Goal: Navigation & Orientation: Find specific page/section

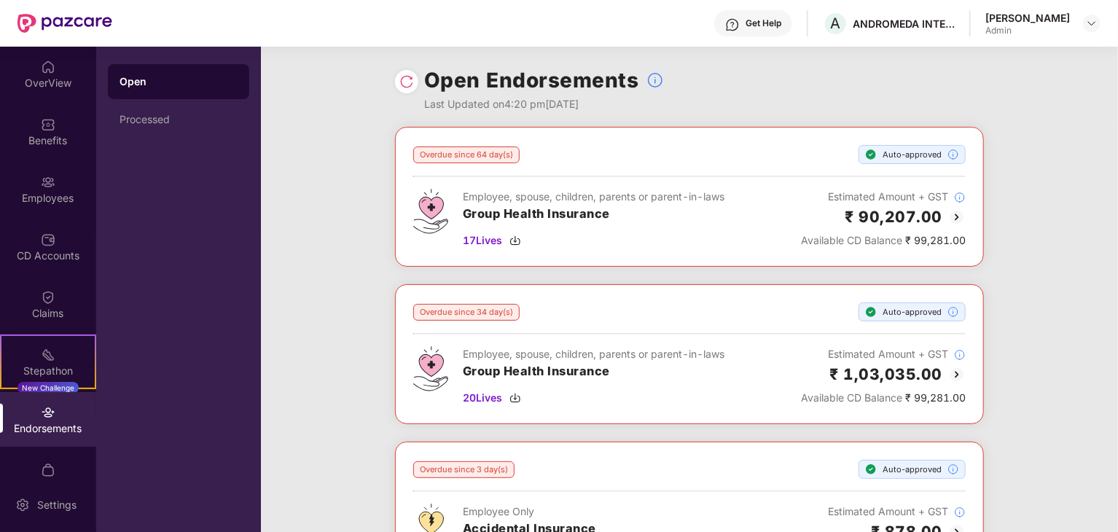
scroll to position [30, 0]
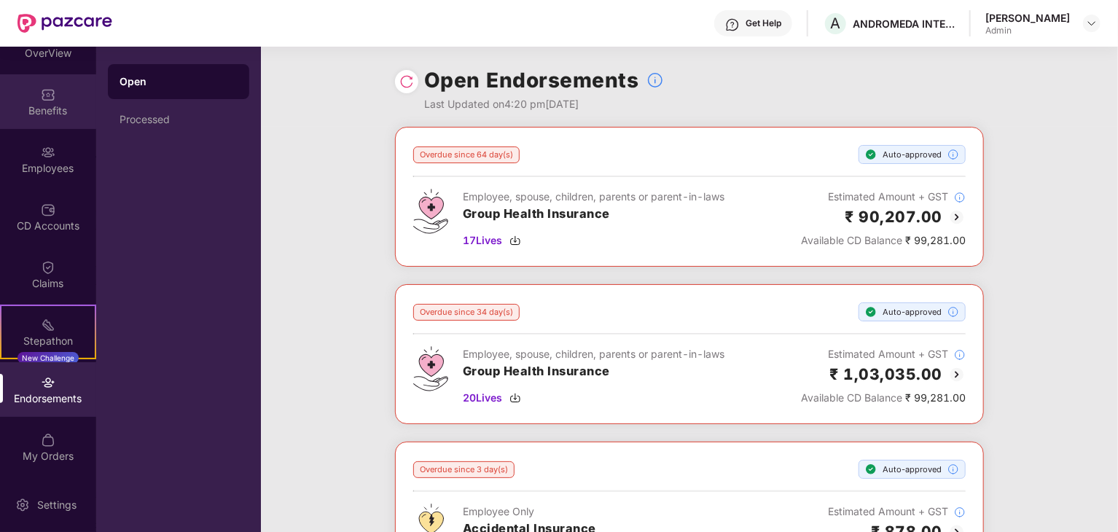
drag, startPoint x: 15, startPoint y: 118, endPoint x: 20, endPoint y: 127, distance: 10.5
click at [20, 127] on div "Benefits" at bounding box center [48, 101] width 96 height 55
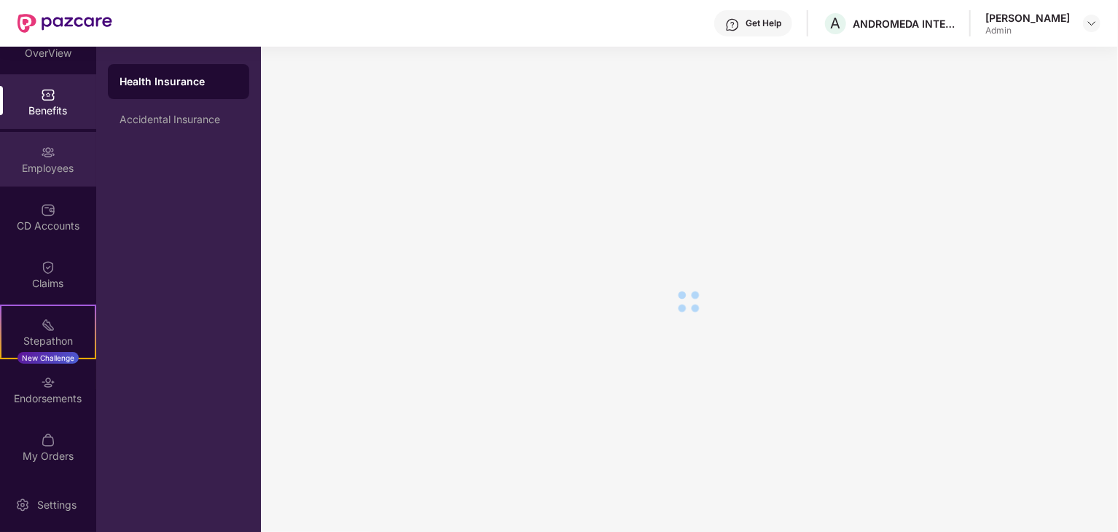
click at [40, 161] on div "Employees" at bounding box center [48, 168] width 96 height 15
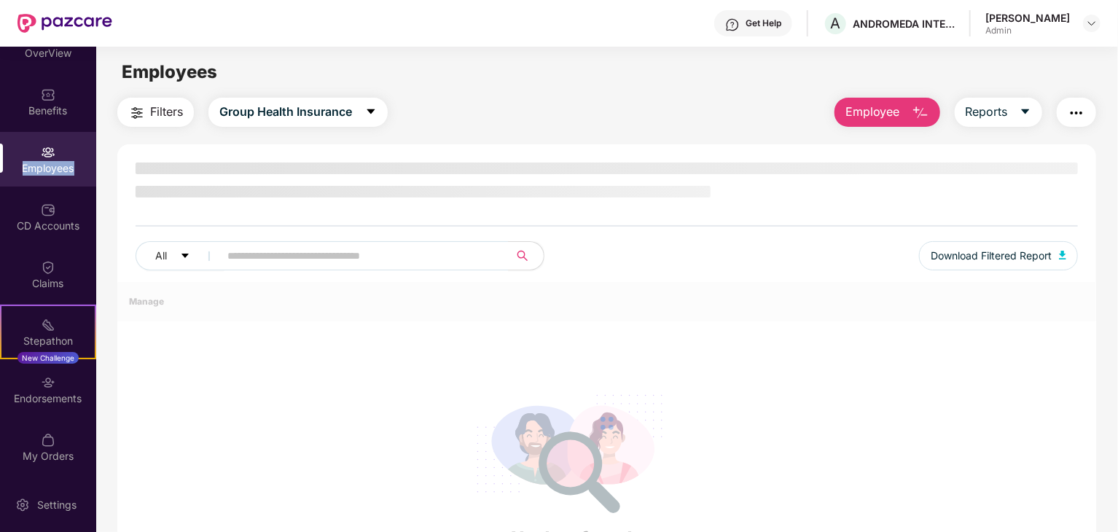
click at [40, 161] on div "Employees" at bounding box center [48, 168] width 96 height 15
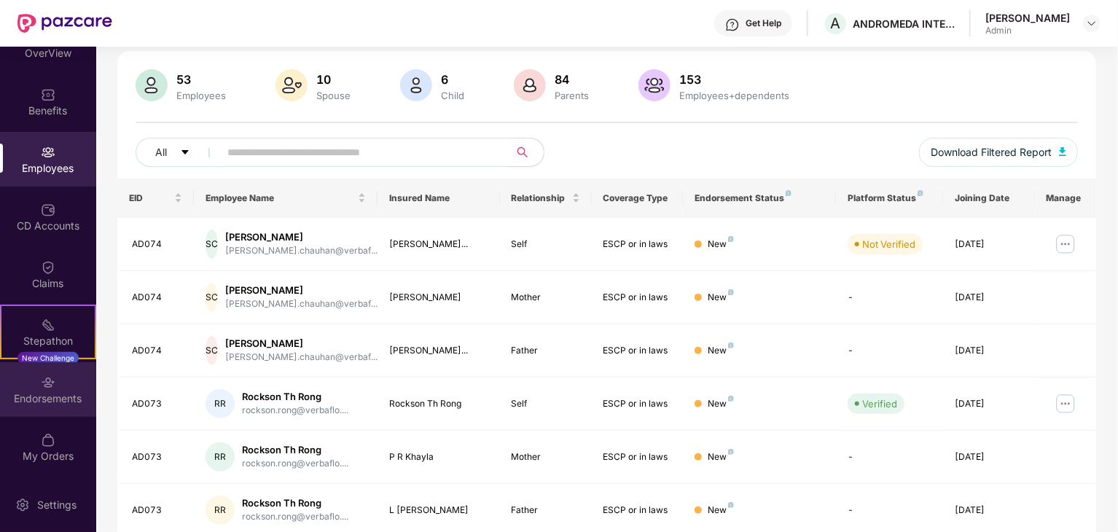
scroll to position [146, 0]
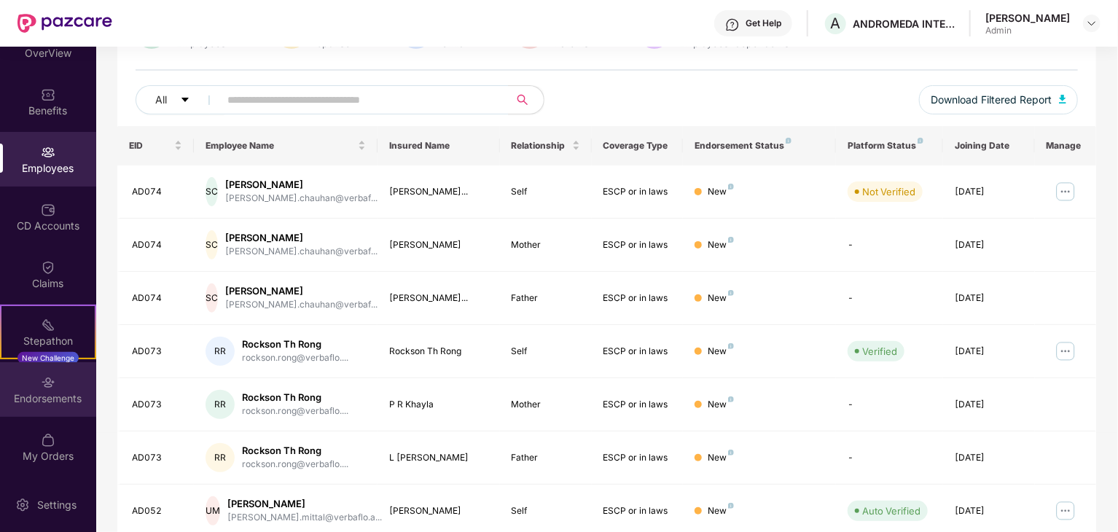
click at [58, 396] on div "Endorsements" at bounding box center [48, 399] width 96 height 15
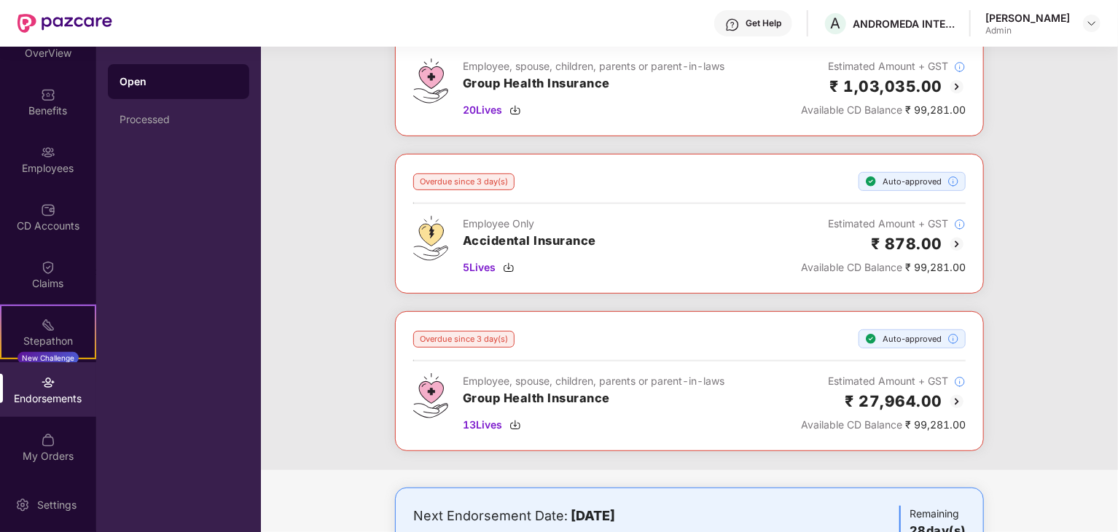
scroll to position [367, 0]
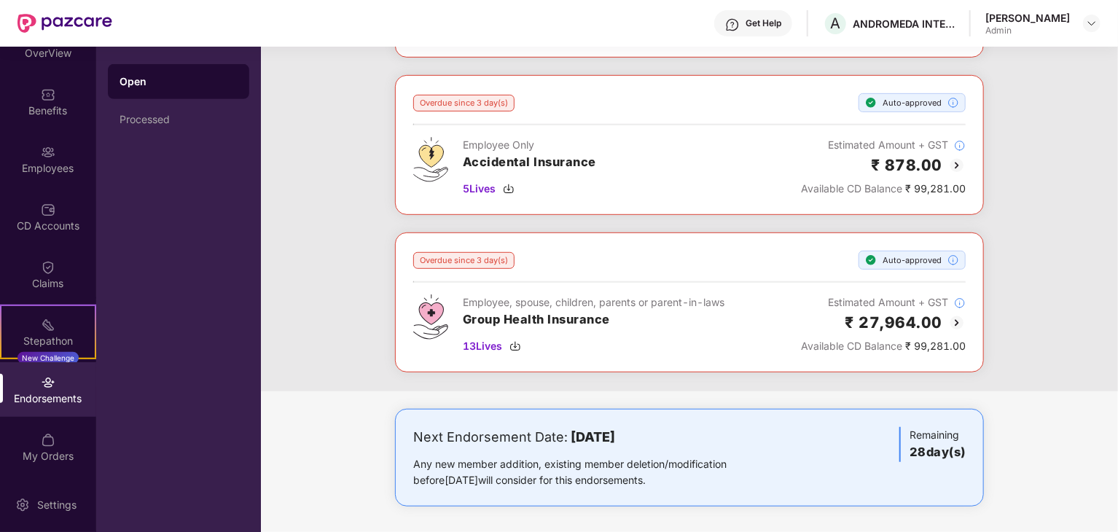
click at [918, 266] on div "Overdue since 3 day(s) Auto-approved Employee, spouse, children, parents or par…" at bounding box center [689, 303] width 553 height 104
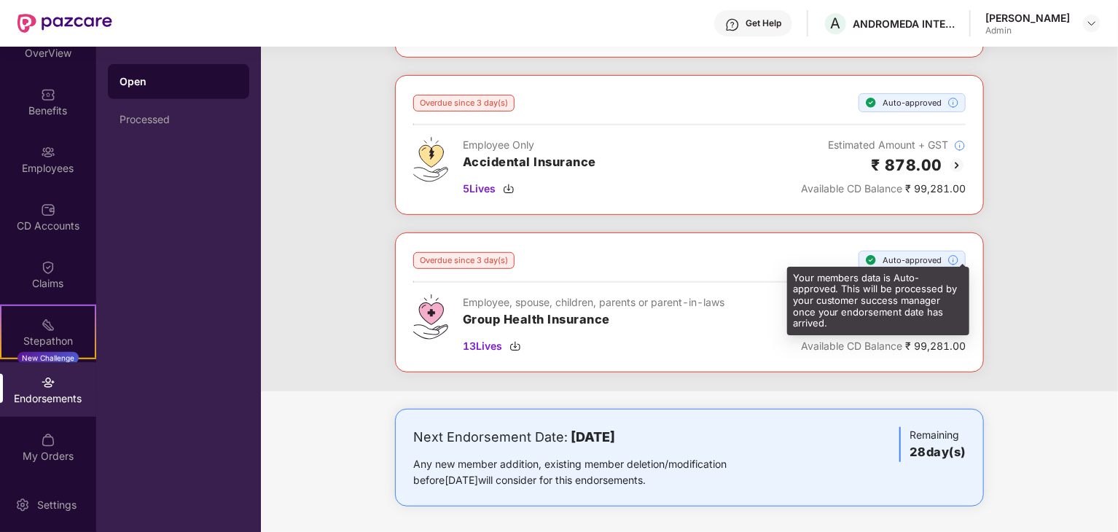
click at [956, 260] on img at bounding box center [954, 260] width 12 height 12
click at [950, 257] on img at bounding box center [954, 260] width 12 height 12
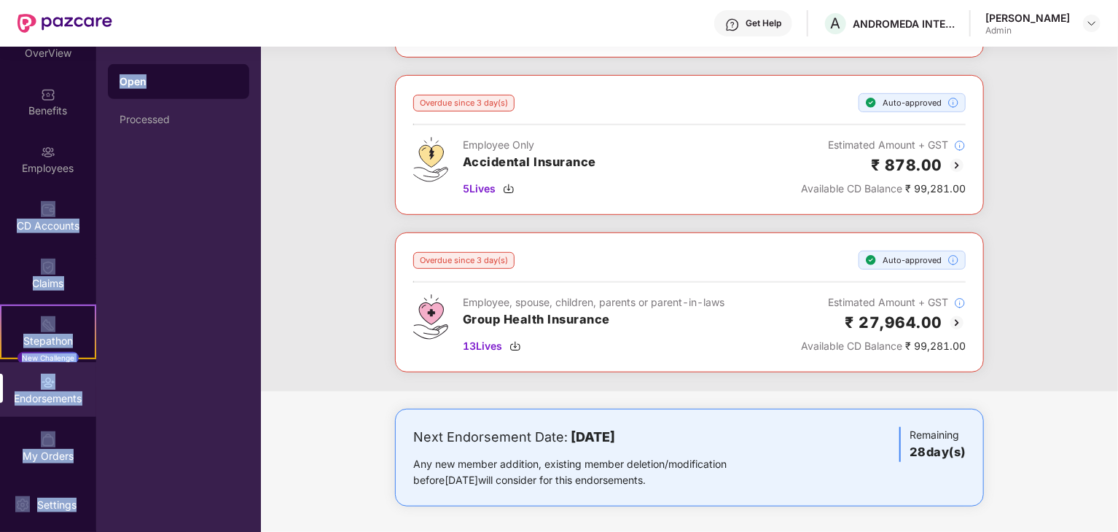
drag, startPoint x: 89, startPoint y: 167, endPoint x: 101, endPoint y: 149, distance: 21.6
click at [101, 149] on div "OverView Benefits Employees CD Accounts Claims Stepathon New Challenge Endorsem…" at bounding box center [130, 290] width 261 height 486
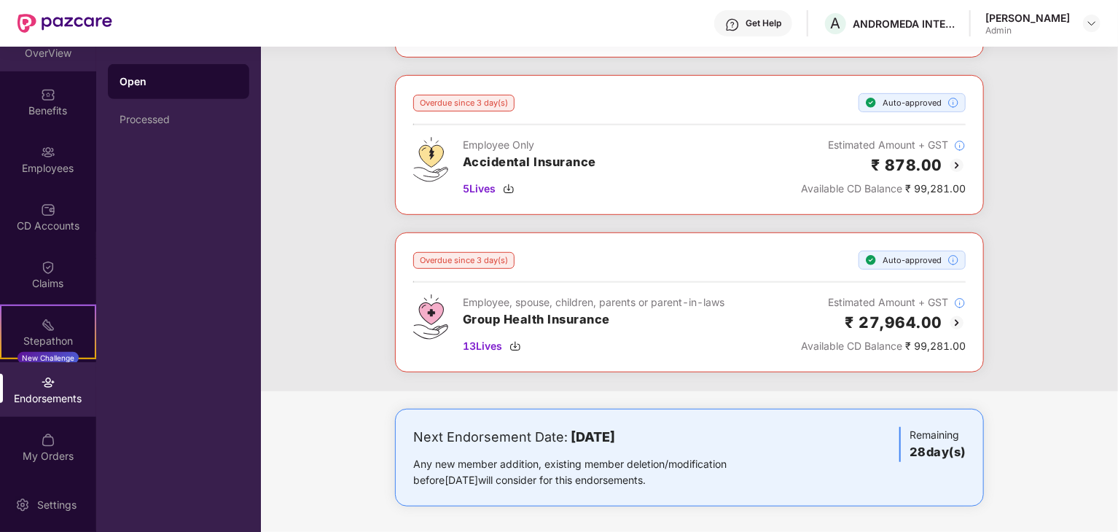
click at [90, 70] on div "OverView" at bounding box center [48, 44] width 96 height 55
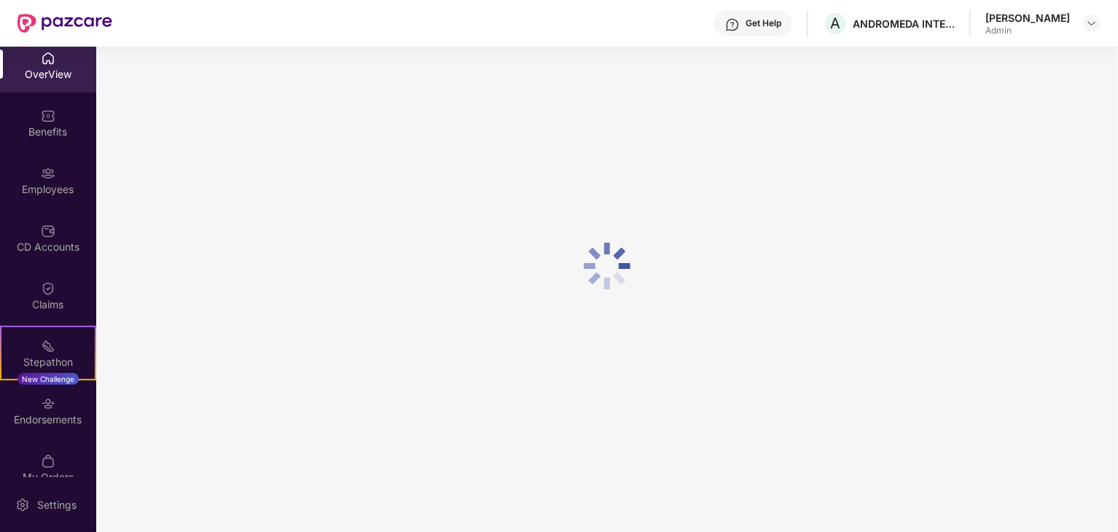
scroll to position [0, 0]
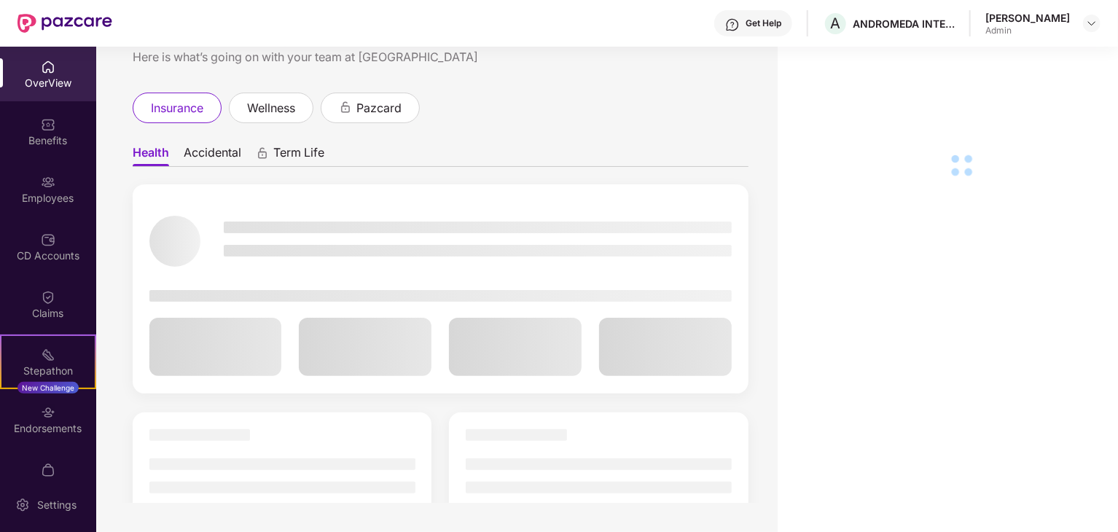
click at [863, 211] on div at bounding box center [948, 266] width 341 height 532
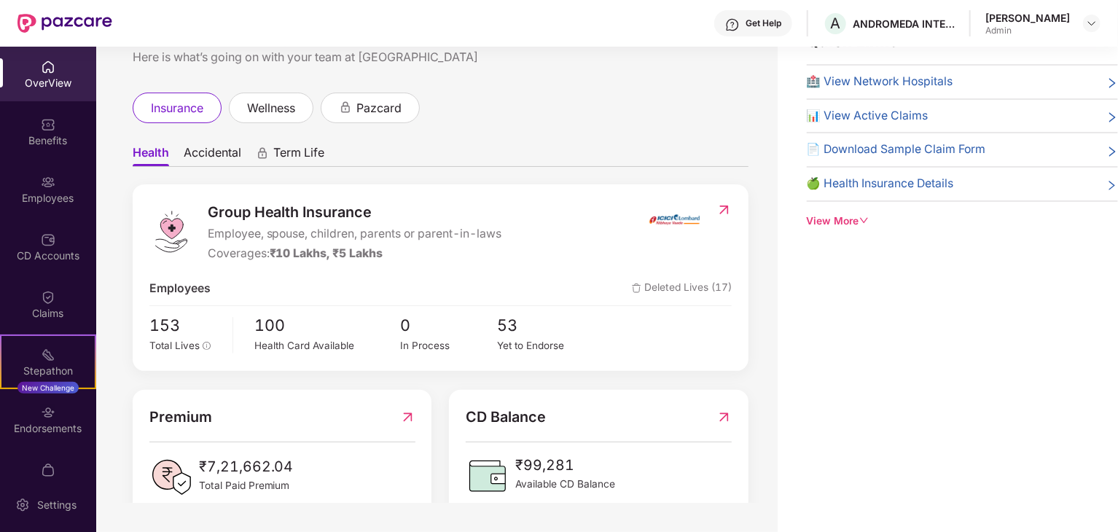
click at [58, 68] on div "OverView" at bounding box center [48, 74] width 96 height 55
